Goal: Information Seeking & Learning: Learn about a topic

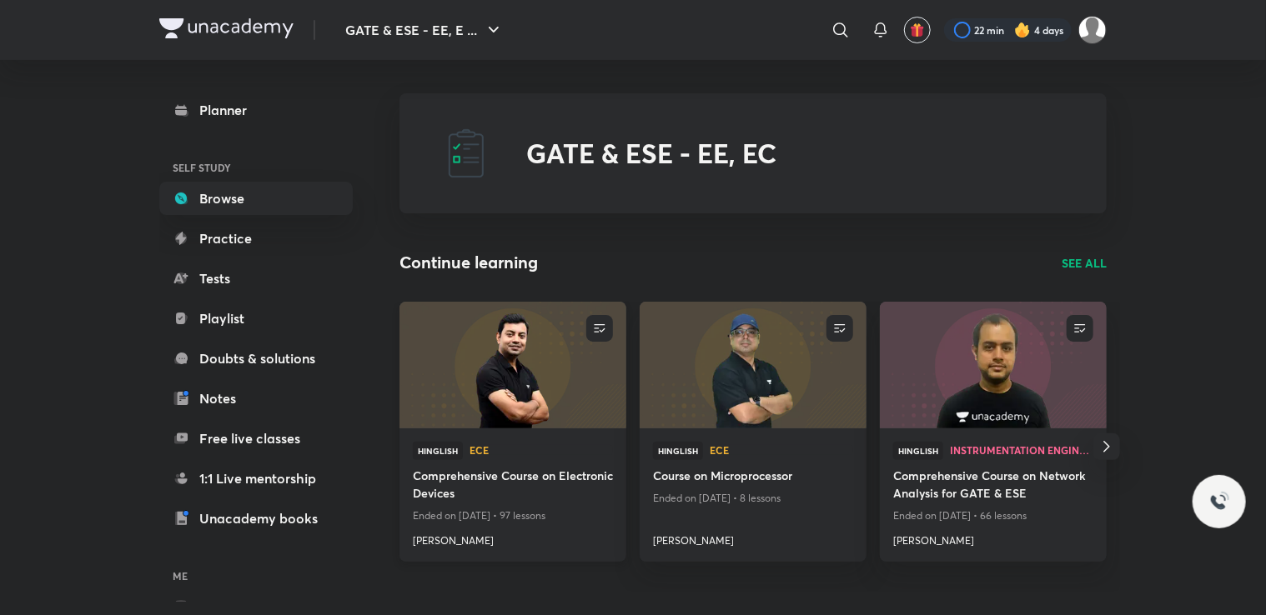
click at [458, 489] on h4 "Comprehensive Course on Electronic Devices" at bounding box center [513, 486] width 200 height 38
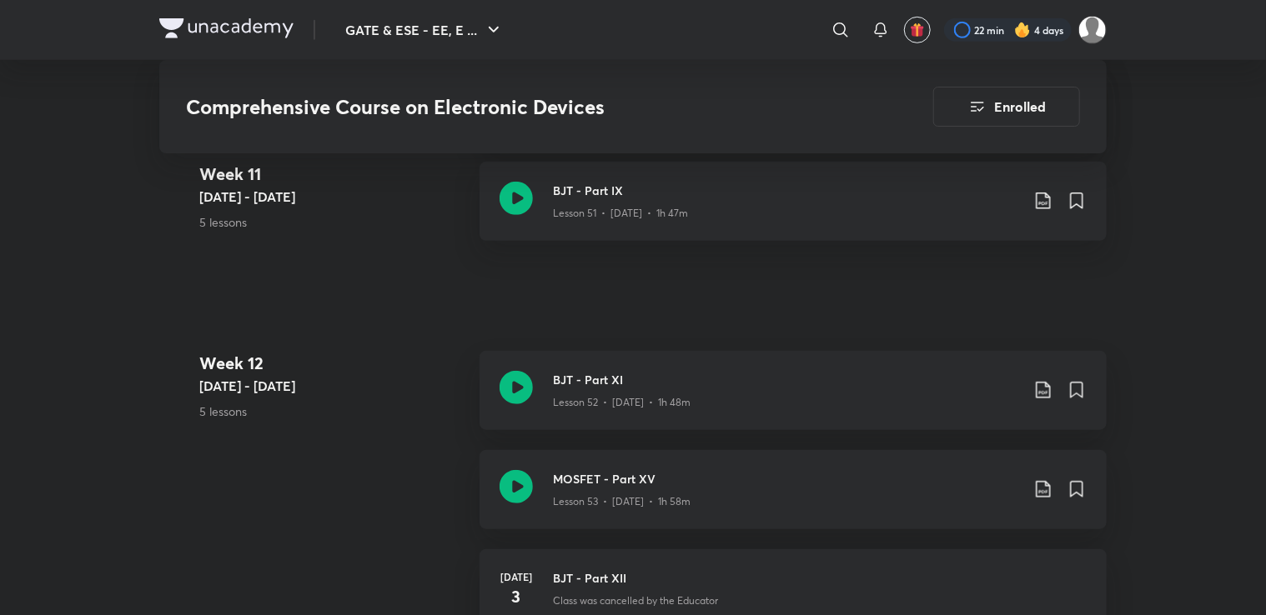
scroll to position [6789, 0]
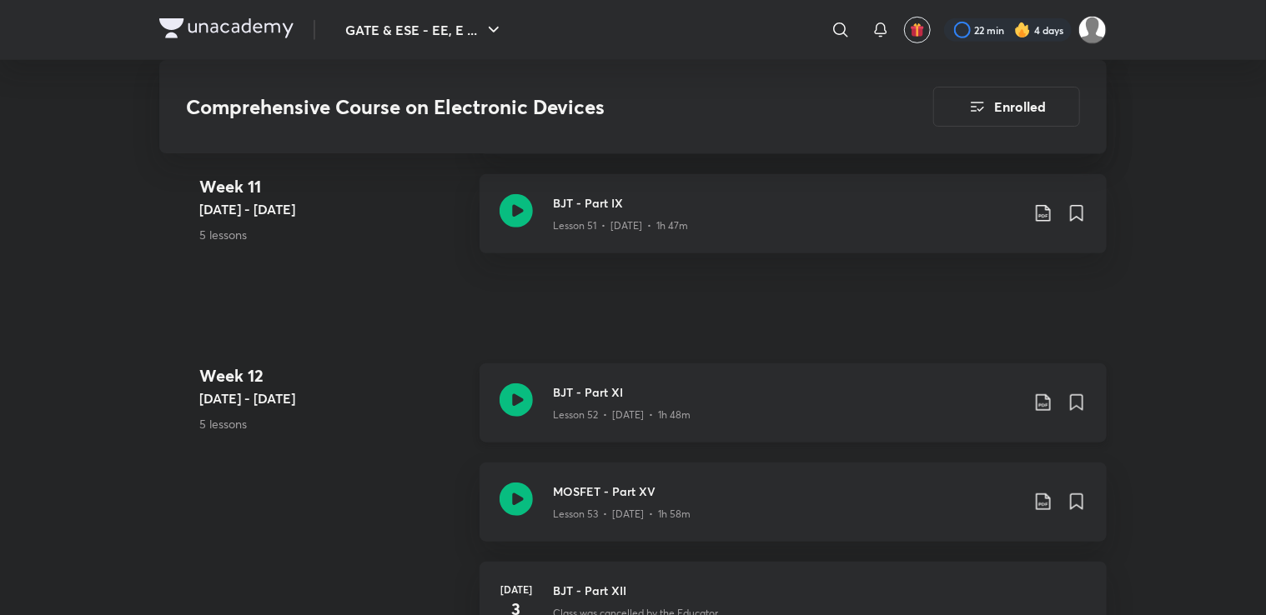
click at [519, 401] on icon at bounding box center [515, 400] width 33 height 33
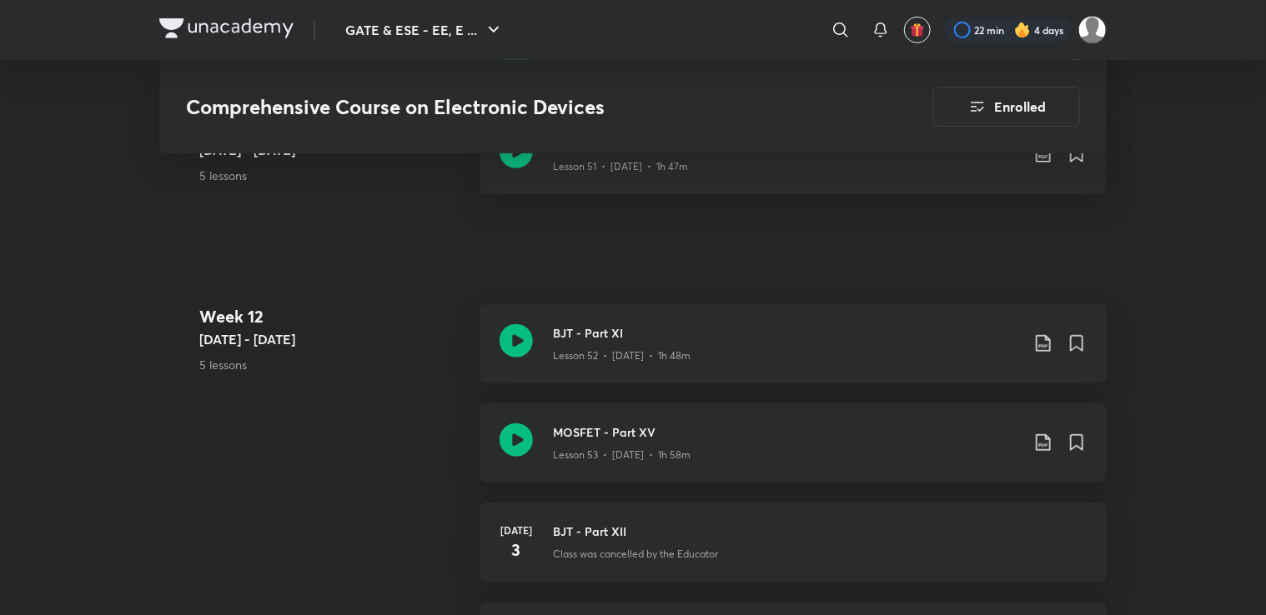
scroll to position [6849, 0]
click at [1043, 330] on div "BJT - Part XI Lesson 52 • [DATE] • 1h 48m" at bounding box center [820, 343] width 534 height 39
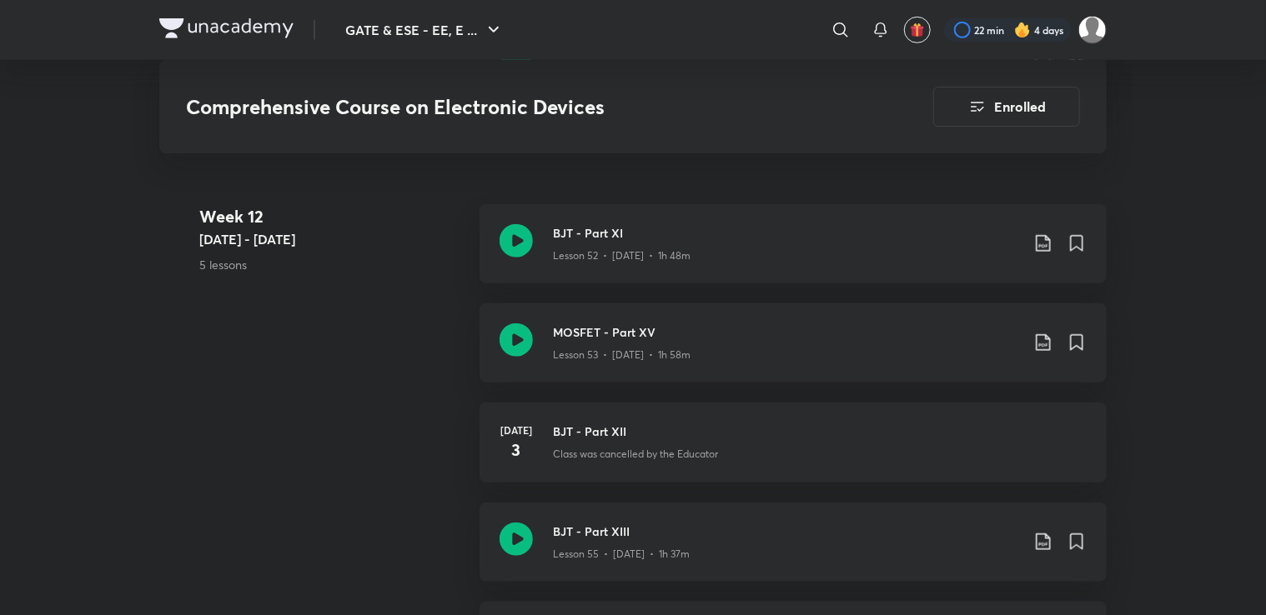
scroll to position [6932, 0]
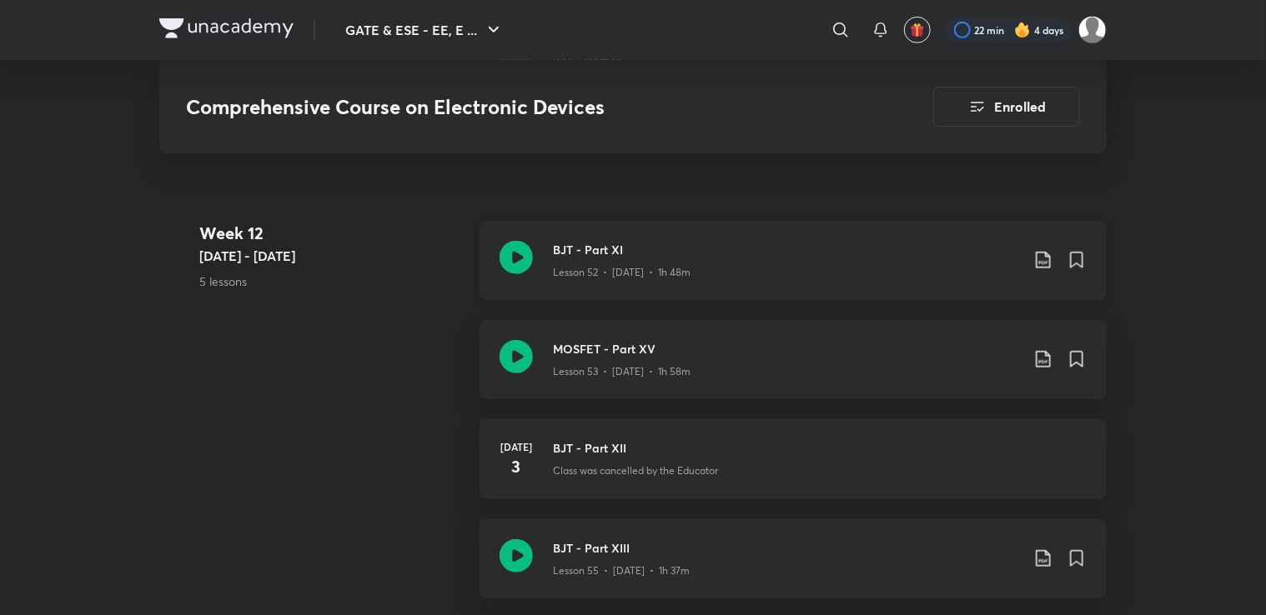
click at [1038, 255] on icon at bounding box center [1043, 260] width 20 height 20
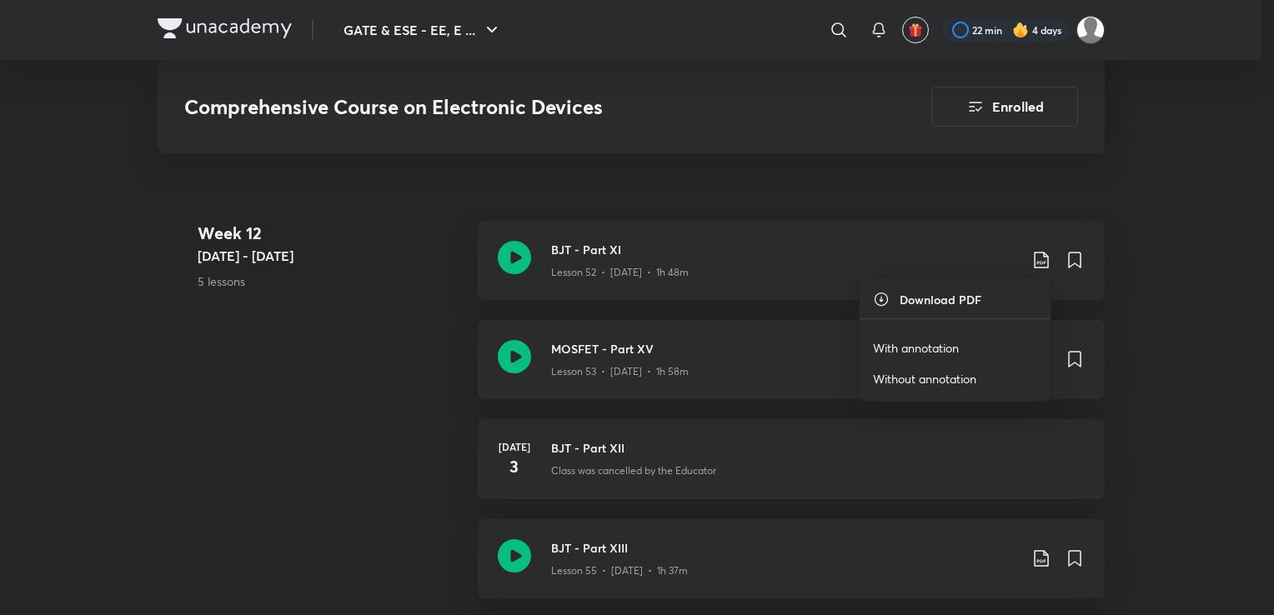
click at [929, 342] on p "With annotation" at bounding box center [916, 348] width 86 height 18
